Goal: Check status: Check status

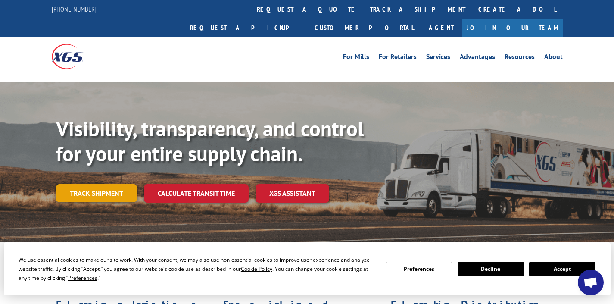
click at [101, 184] on link "Track shipment" at bounding box center [96, 193] width 81 height 18
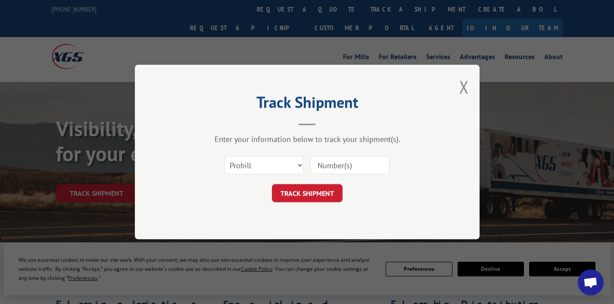
click at [338, 170] on input at bounding box center [349, 165] width 79 height 18
click at [252, 166] on select "Select category... Probill BOL PO" at bounding box center [264, 165] width 79 height 18
select select "po"
click at [225, 156] on select "Select category... Probill BOL PO" at bounding box center [264, 165] width 79 height 18
click at [331, 167] on input at bounding box center [349, 165] width 79 height 18
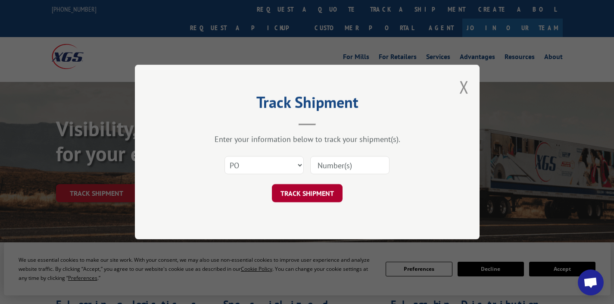
paste input "01451643"
type input "01451643"
click at [321, 198] on button "TRACK SHIPMENT" at bounding box center [307, 193] width 71 height 18
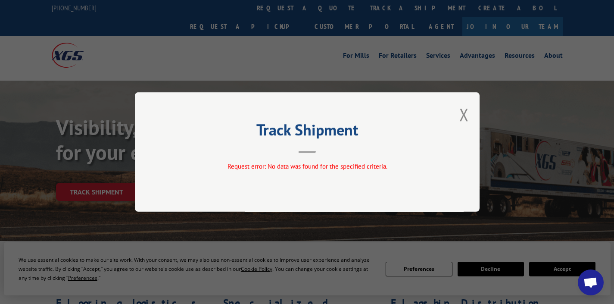
scroll to position [2, 0]
click at [465, 123] on button "Close modal" at bounding box center [463, 114] width 9 height 23
